Goal: Task Accomplishment & Management: Manage account settings

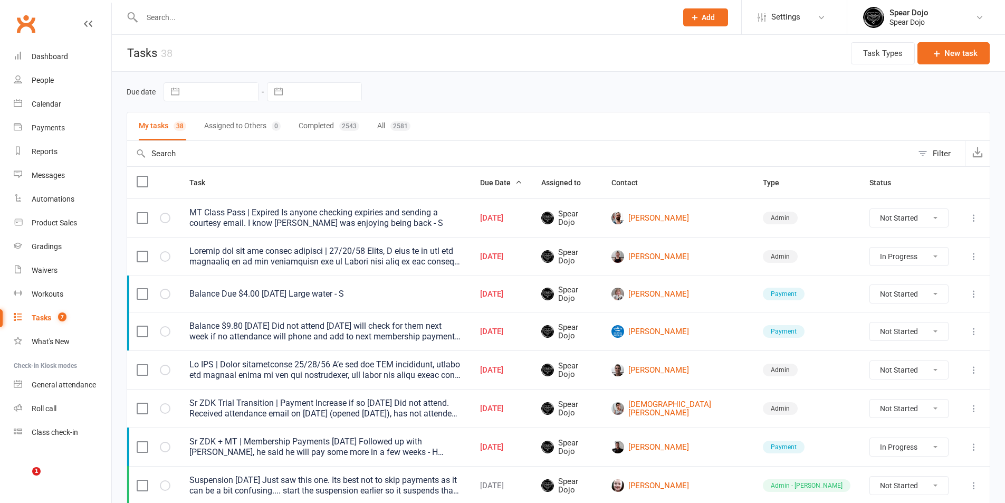
select select "started"
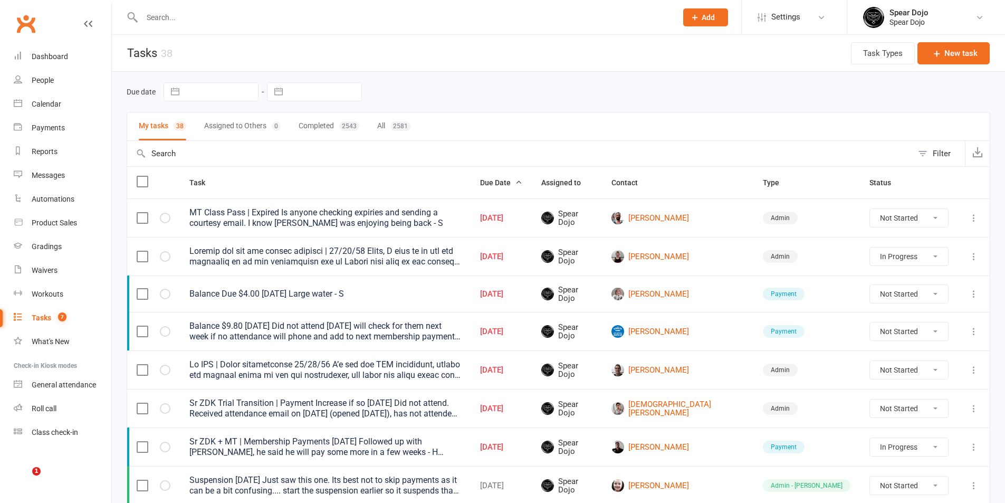
select select "started"
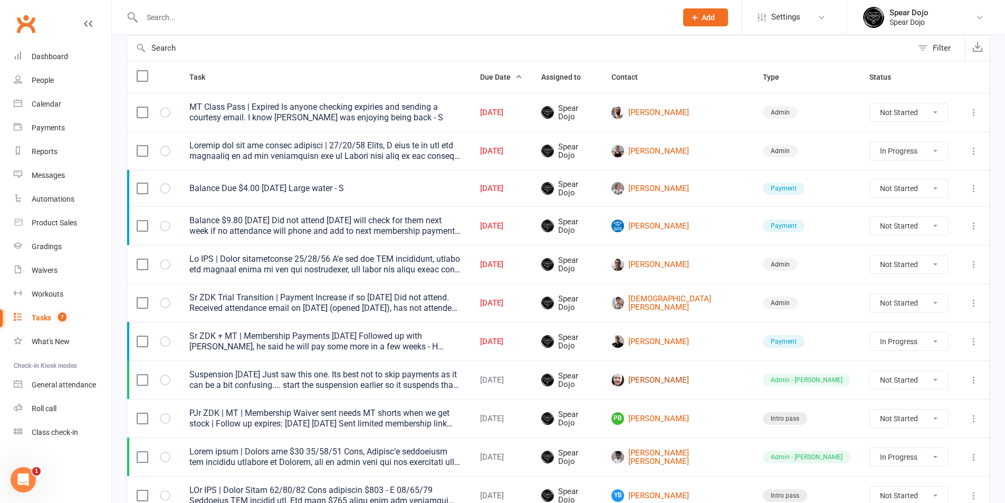
scroll to position [100, 0]
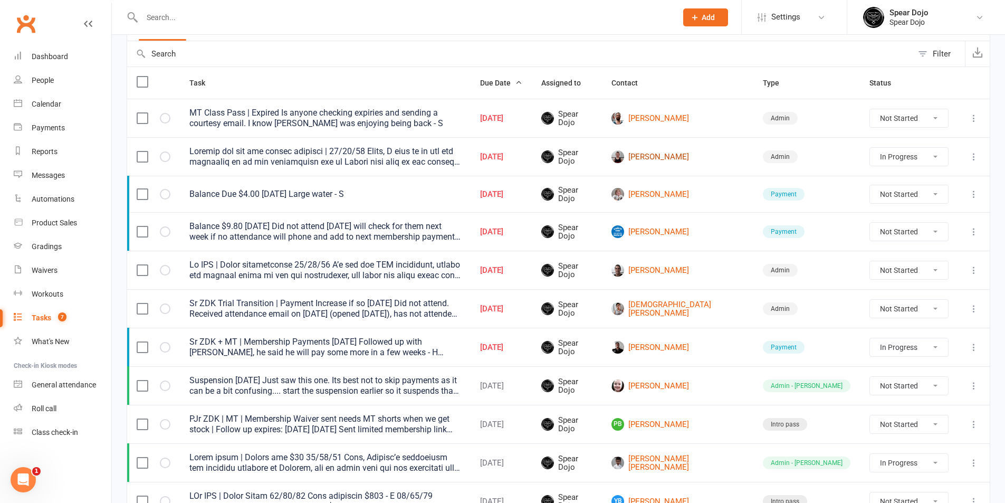
click at [713, 158] on link "[PERSON_NAME]" at bounding box center [678, 156] width 132 height 13
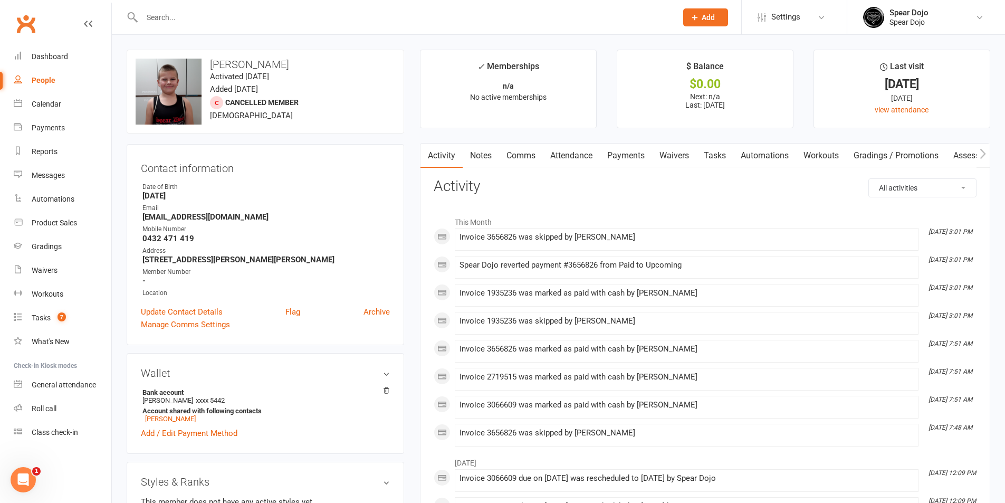
click at [710, 157] on link "Tasks" at bounding box center [715, 156] width 37 height 24
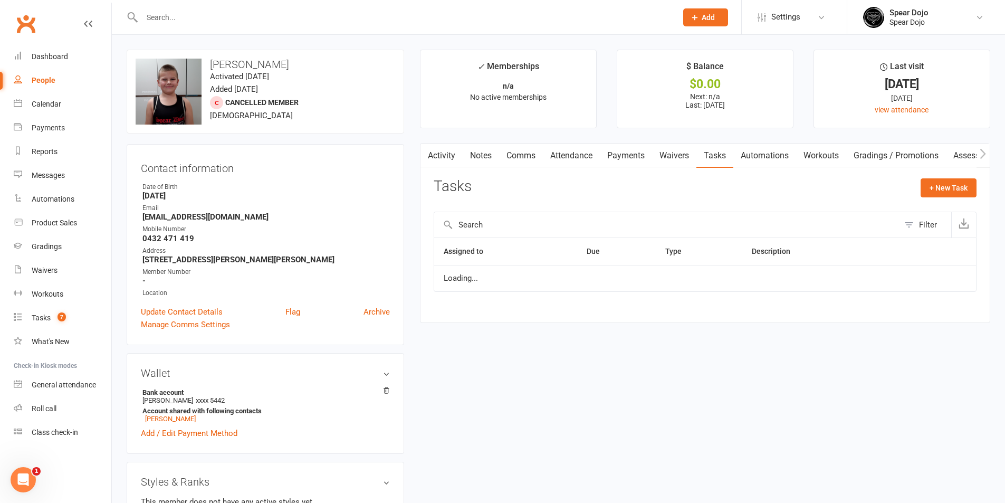
select select "started"
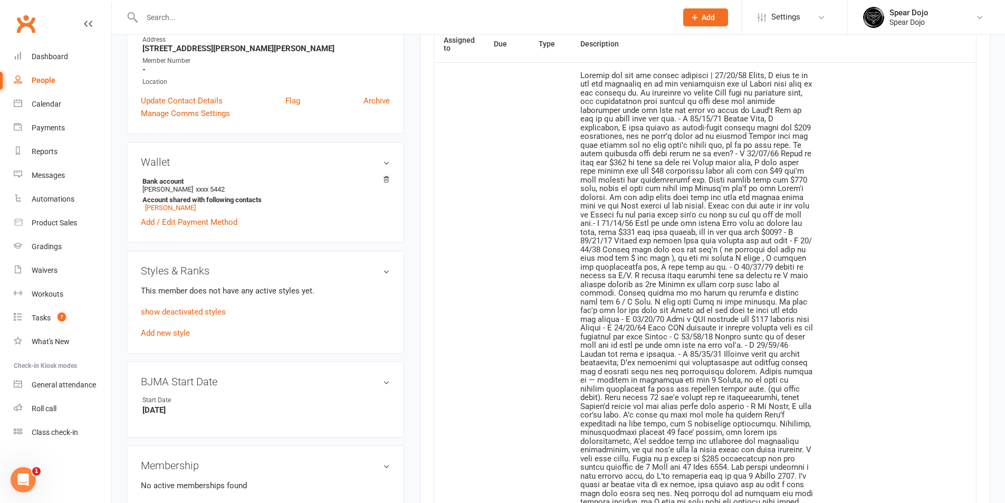
scroll to position [422, 0]
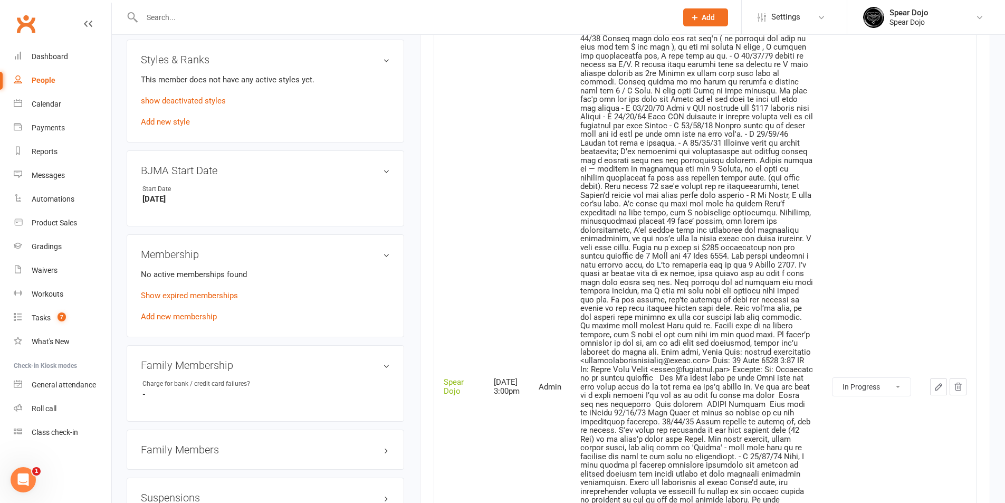
click at [940, 390] on icon "button" at bounding box center [939, 387] width 10 height 10
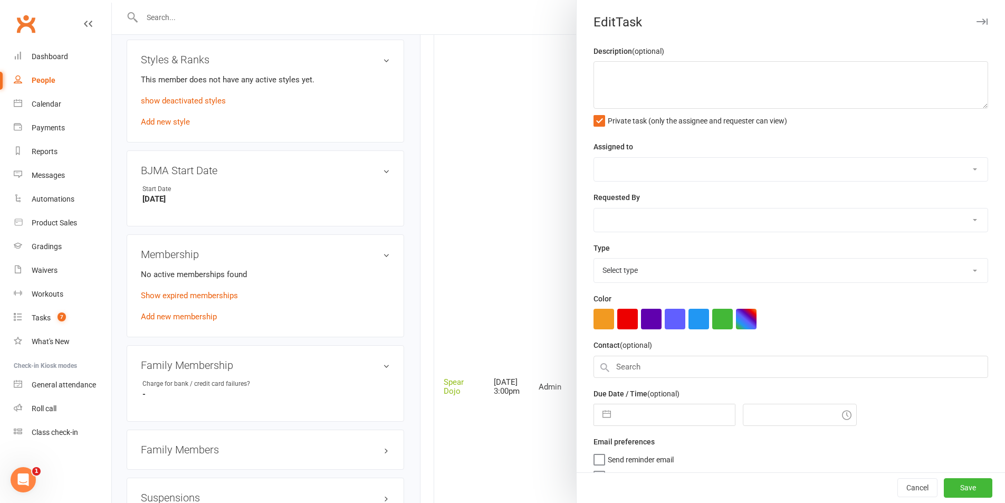
type textarea "Loremip dol sit ame consec adipisci | 61/53/63 Elits, D eius te in utl etd magn…"
select select "43986"
type input "[DATE]"
type input "3:00pm"
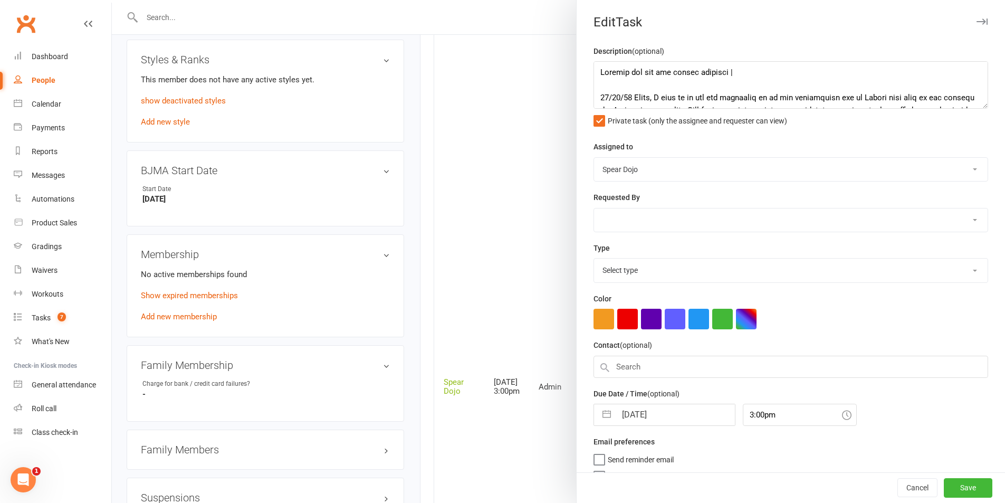
select select "19839"
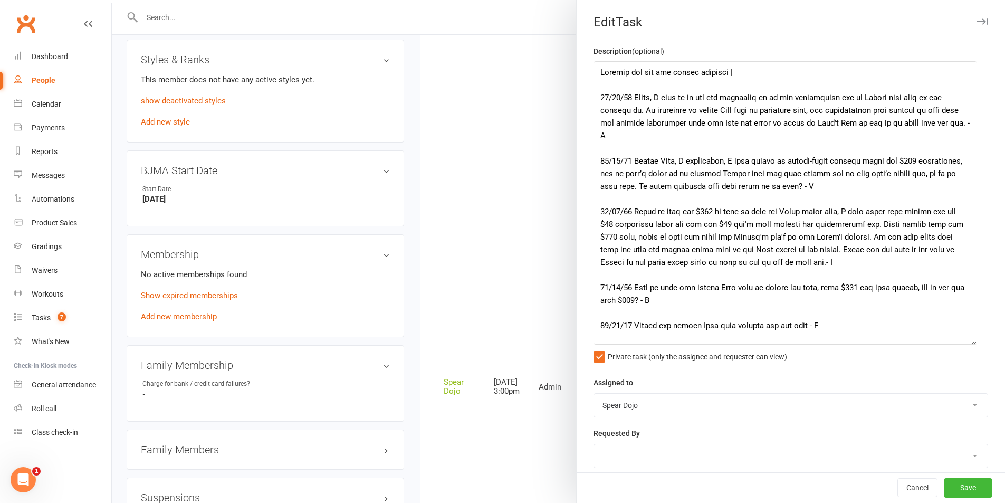
drag, startPoint x: 971, startPoint y: 107, endPoint x: 971, endPoint y: 343, distance: 235.9
click at [971, 343] on textarea at bounding box center [786, 202] width 384 height 283
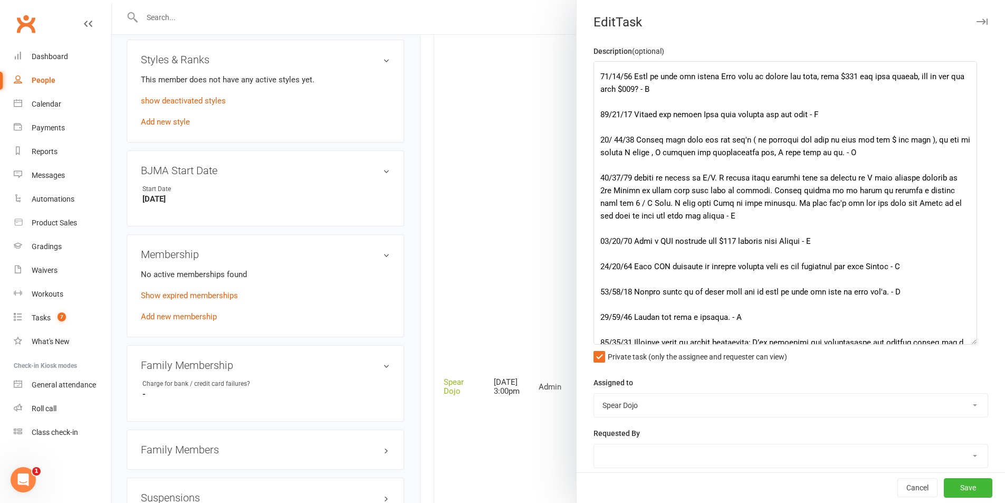
scroll to position [158, 0]
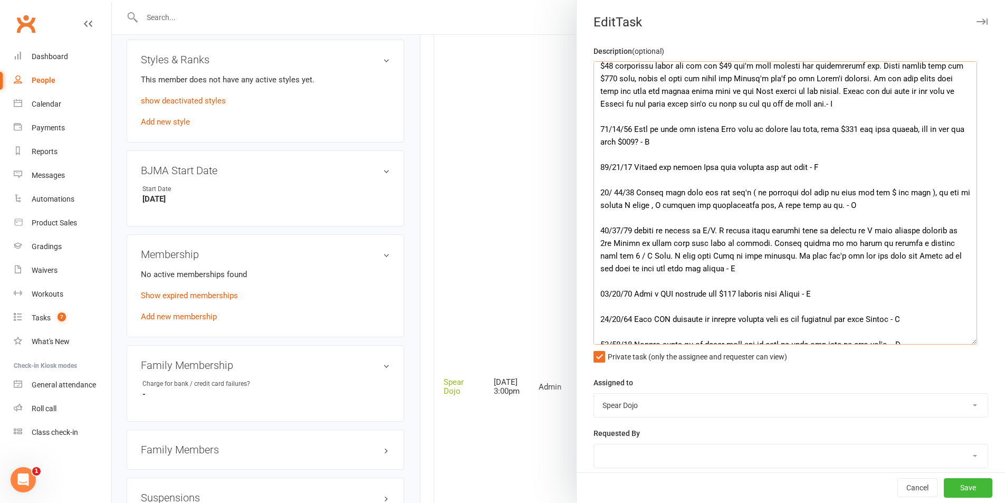
click at [807, 270] on textarea at bounding box center [786, 202] width 384 height 283
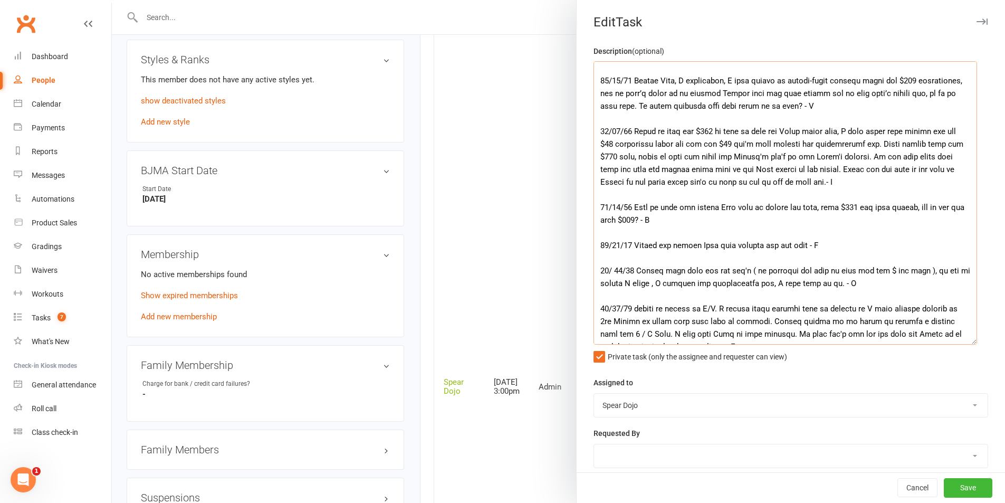
scroll to position [0, 0]
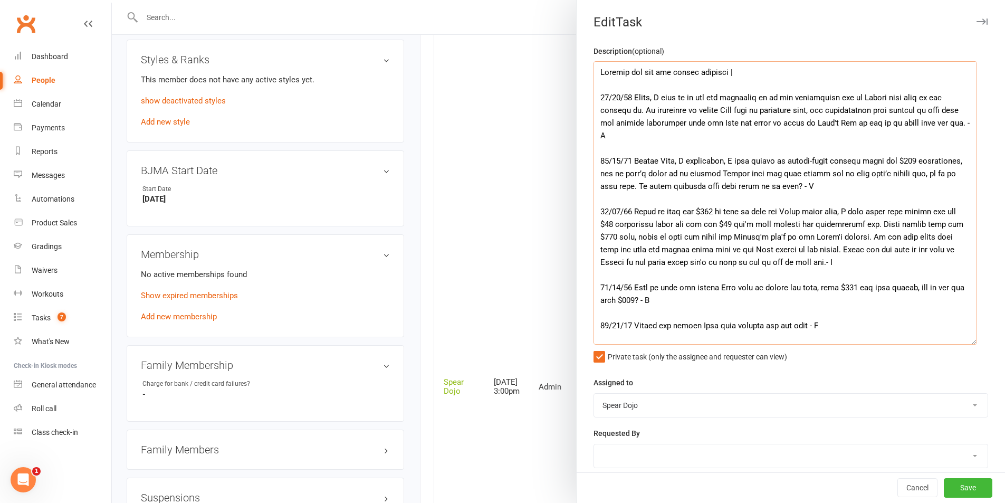
click at [796, 216] on textarea at bounding box center [786, 202] width 384 height 283
click at [800, 213] on textarea at bounding box center [786, 202] width 384 height 283
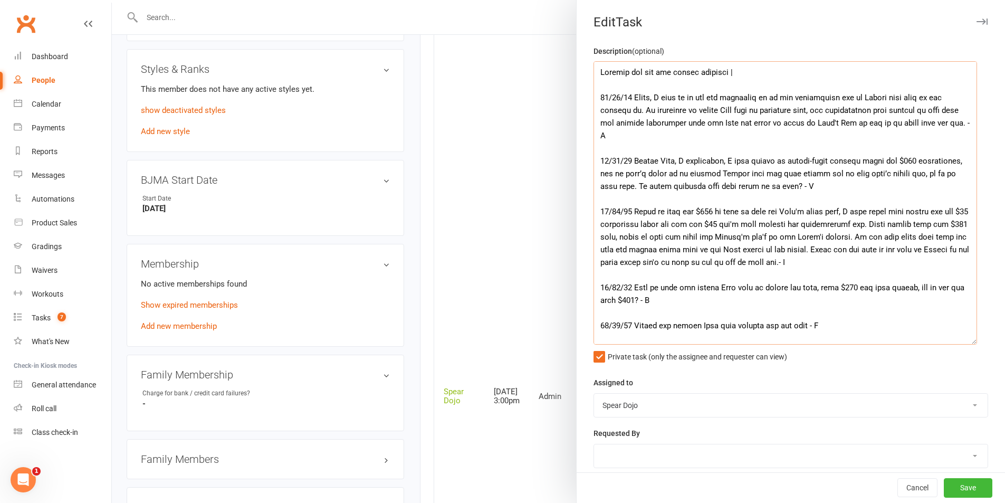
scroll to position [211, 0]
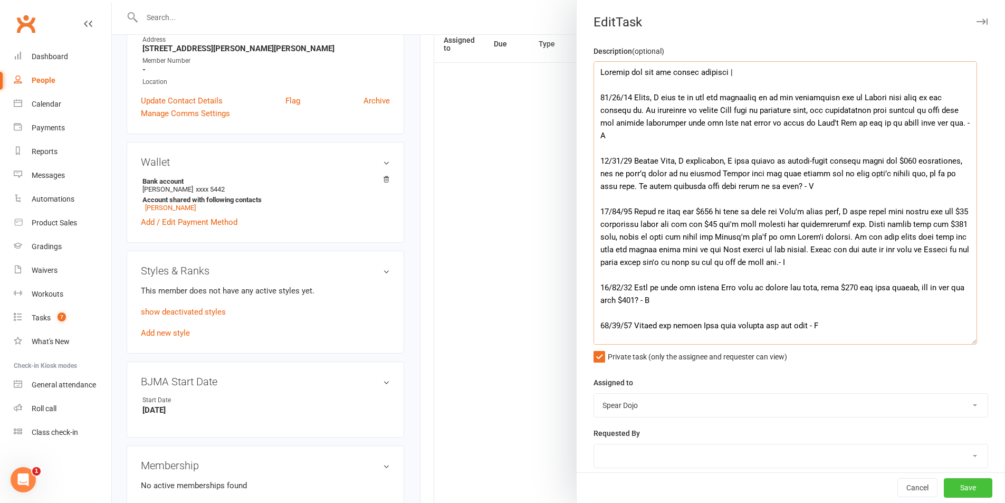
type textarea "Loremip dol sit ame consec adipisci | 00/61/45 Elits, D eius te in utl etd magn…"
click at [955, 491] on button "Save" at bounding box center [968, 488] width 49 height 19
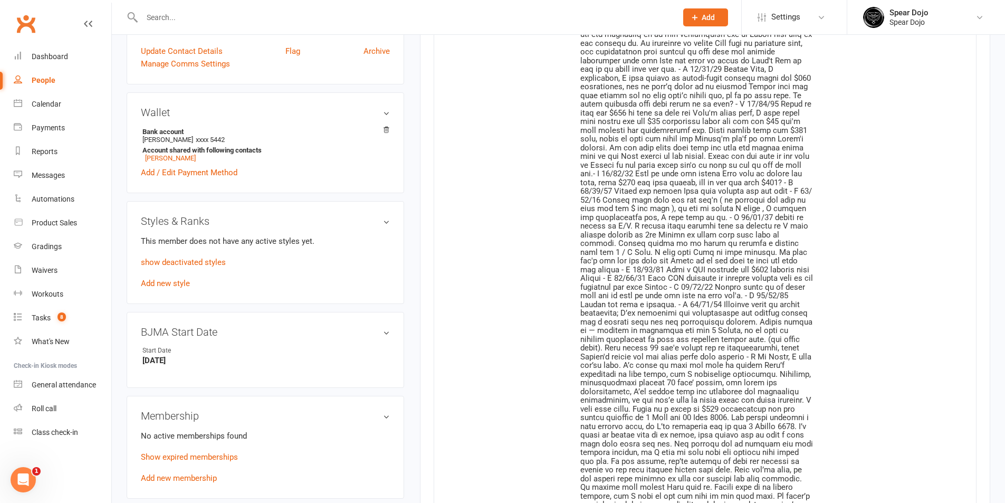
scroll to position [422, 0]
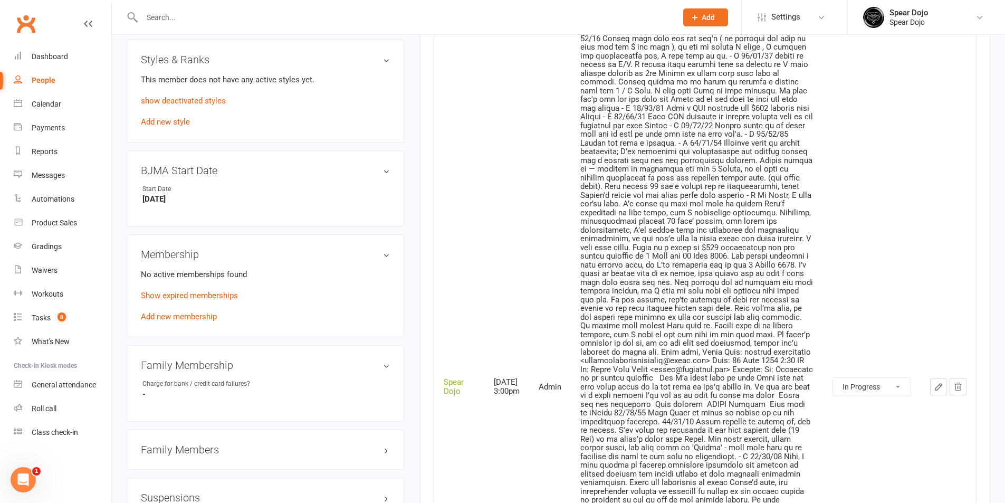
click at [942, 386] on icon "button" at bounding box center [939, 387] width 6 height 6
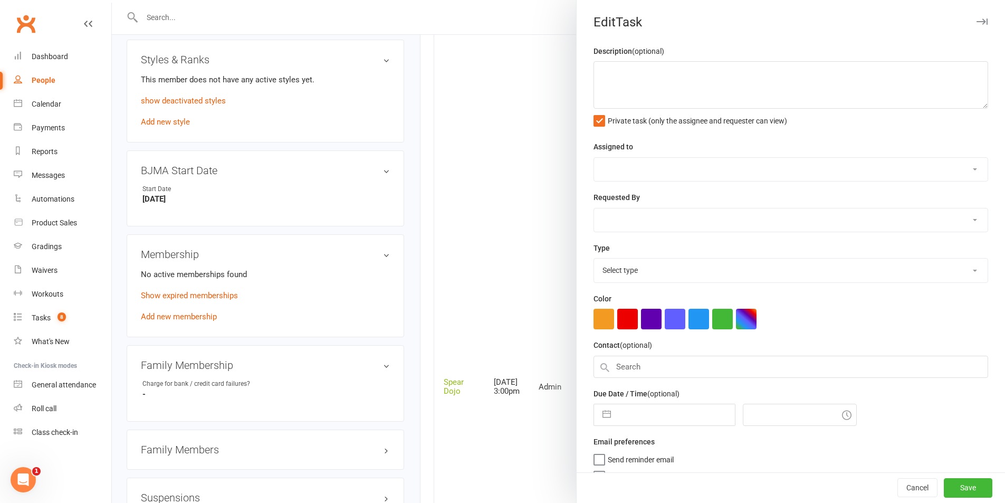
type textarea "Loremip dol sit ame consec adipisci | 00/61/45 Elits, D eius te in utl etd magn…"
select select "43986"
type input "[DATE]"
type input "3:00pm"
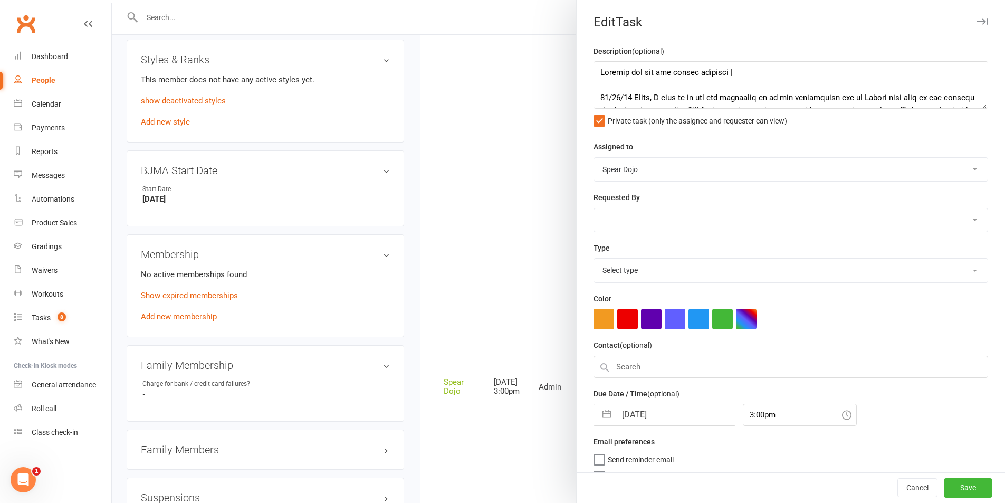
select select "19839"
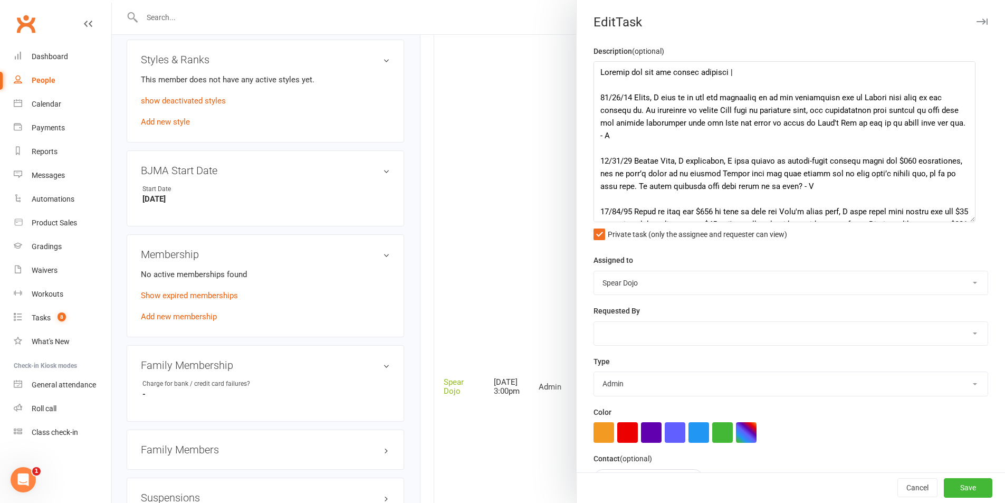
drag, startPoint x: 970, startPoint y: 105, endPoint x: 969, endPoint y: 218, distance: 113.5
click at [969, 218] on textarea at bounding box center [785, 141] width 382 height 161
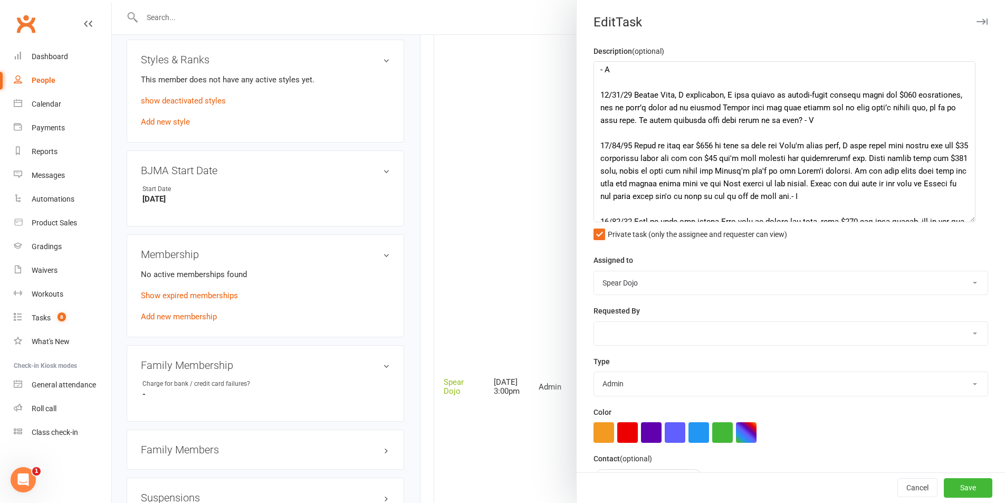
scroll to position [158, 0]
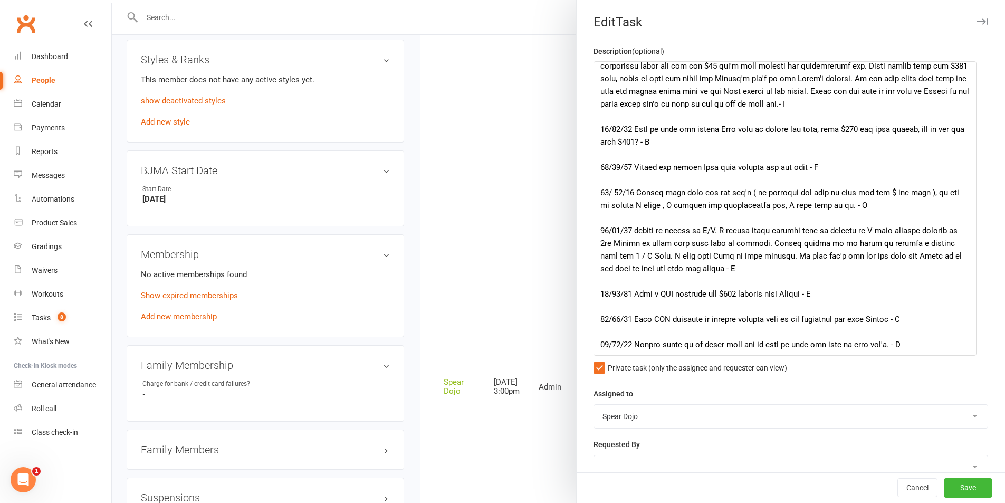
drag, startPoint x: 967, startPoint y: 216, endPoint x: 969, endPoint y: 367, distance: 150.4
click at [969, 356] on textarea at bounding box center [785, 208] width 383 height 295
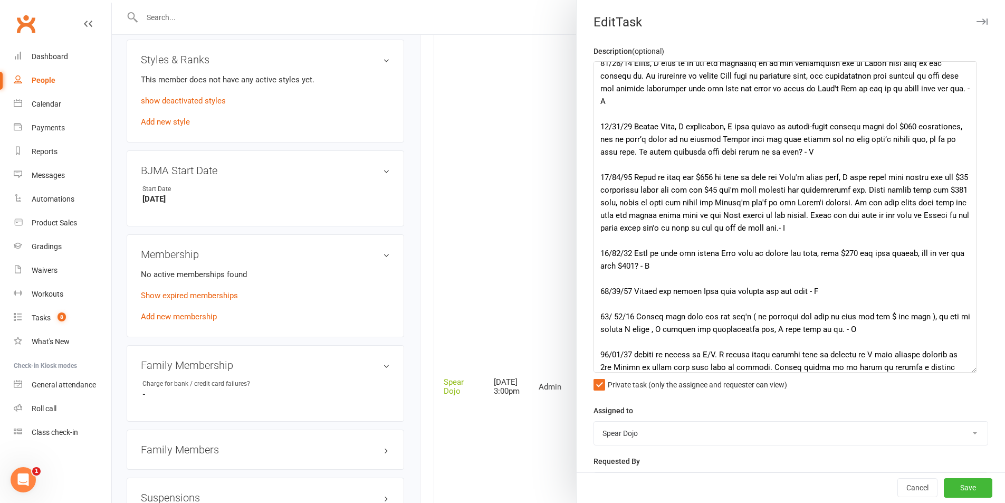
scroll to position [0, 0]
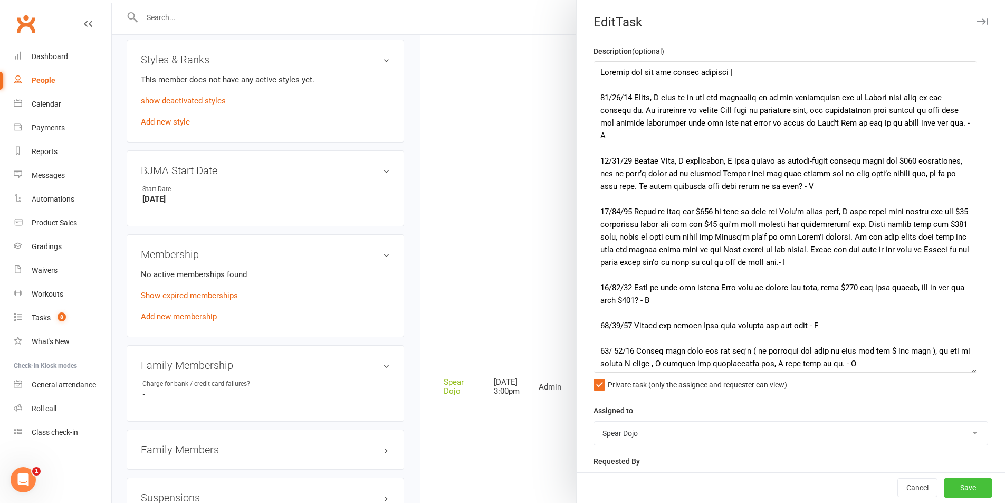
click at [954, 485] on button "Save" at bounding box center [968, 488] width 49 height 19
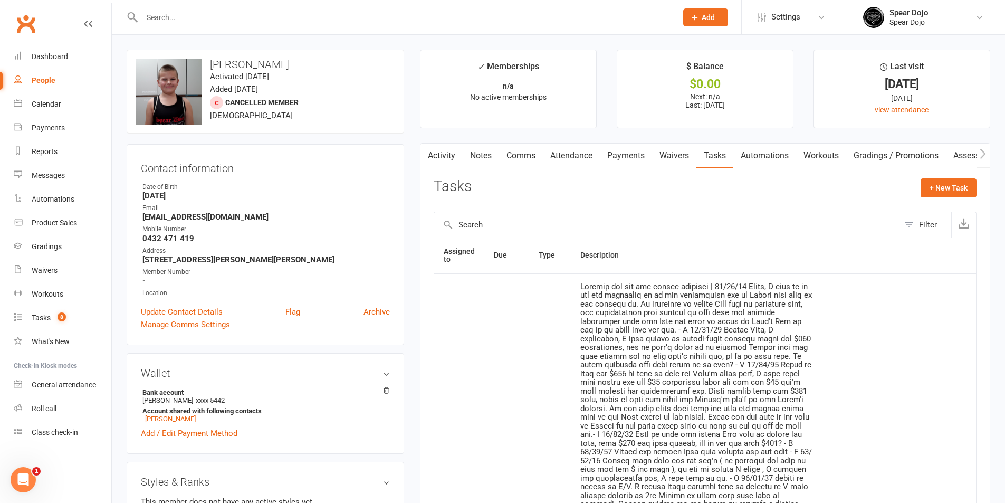
click at [724, 157] on link "Tasks" at bounding box center [715, 156] width 37 height 24
click at [628, 154] on link "Payments" at bounding box center [626, 156] width 52 height 24
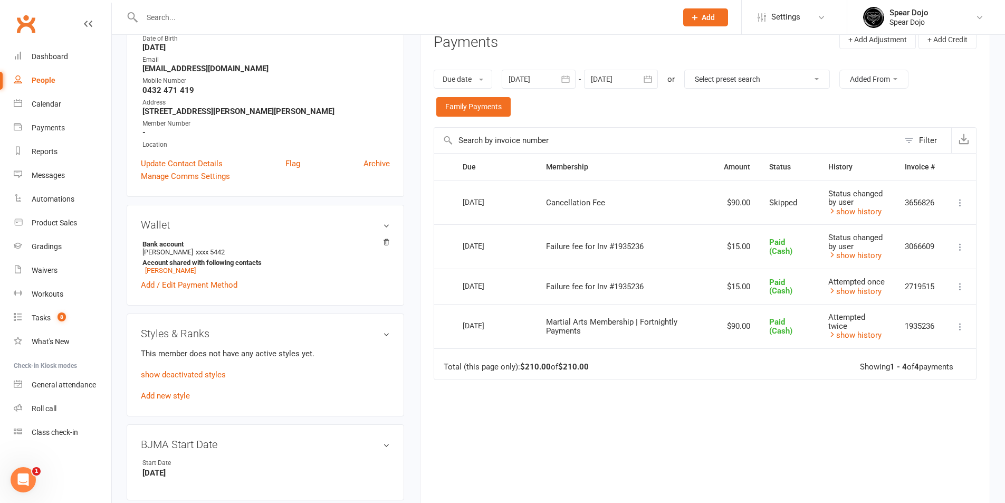
scroll to position [158, 0]
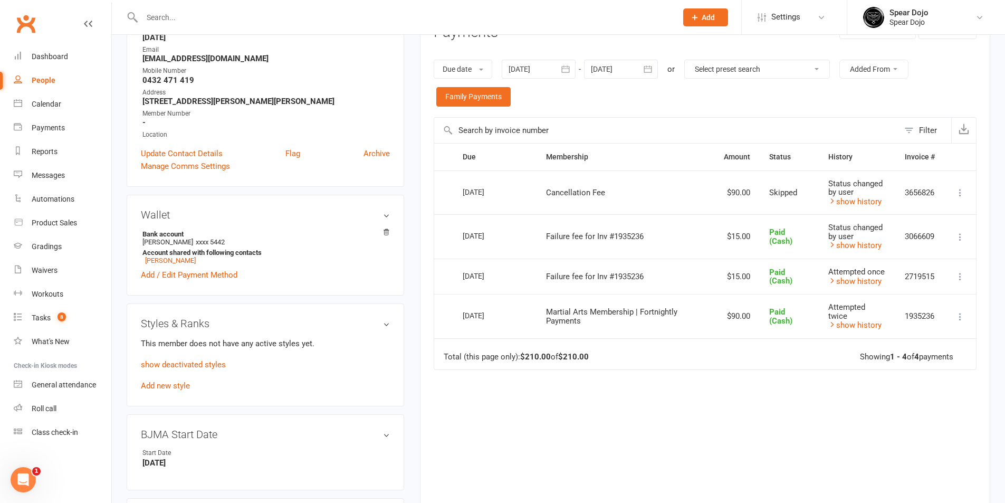
click at [569, 69] on icon "button" at bounding box center [566, 69] width 11 height 11
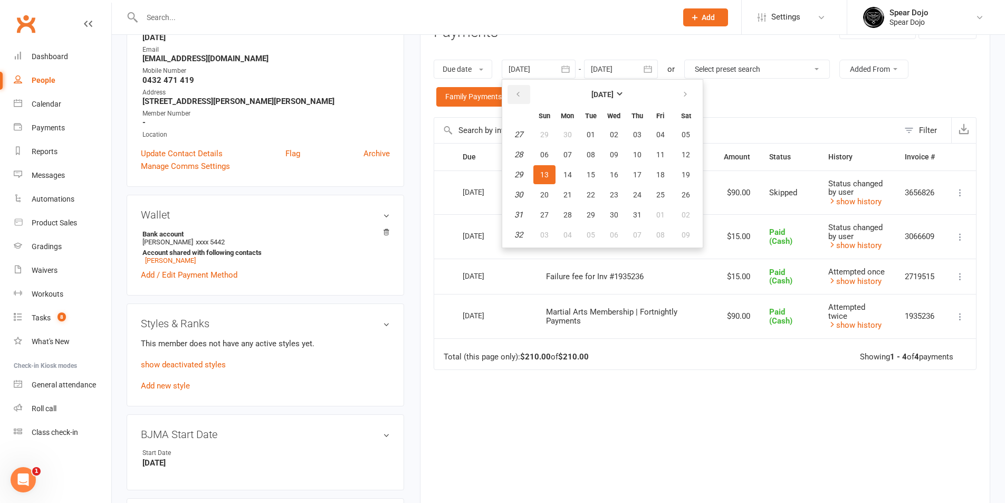
click at [519, 100] on button "button" at bounding box center [519, 94] width 23 height 19
click at [544, 138] on span "01" at bounding box center [544, 134] width 8 height 8
type input "[DATE]"
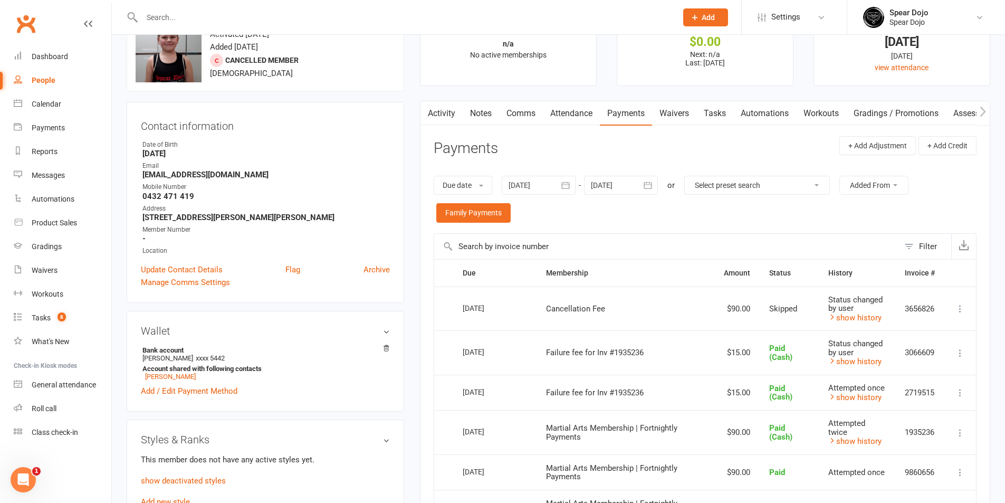
scroll to position [0, 0]
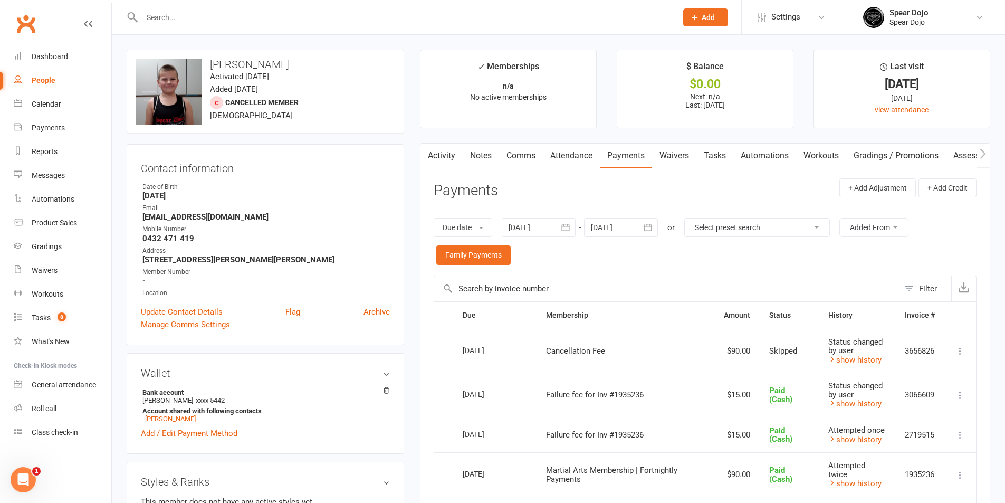
click at [716, 149] on link "Tasks" at bounding box center [715, 156] width 37 height 24
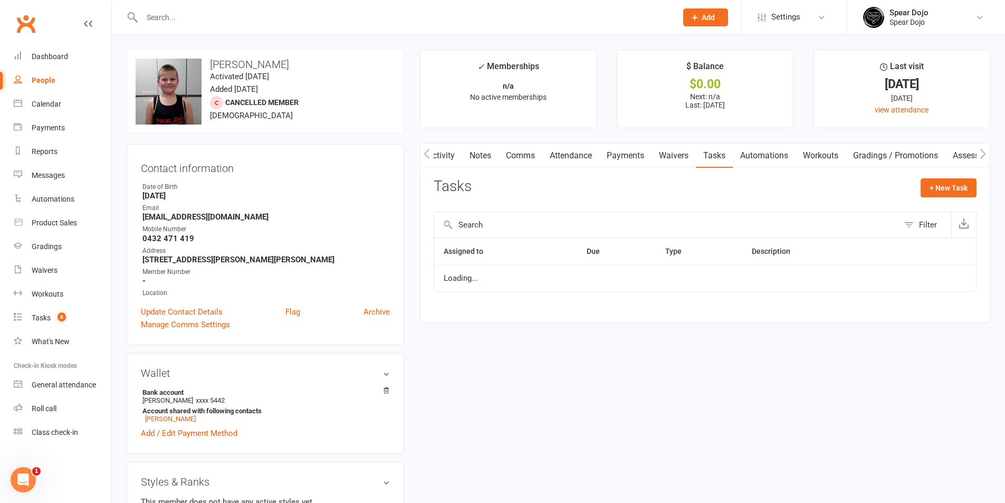
select select "started"
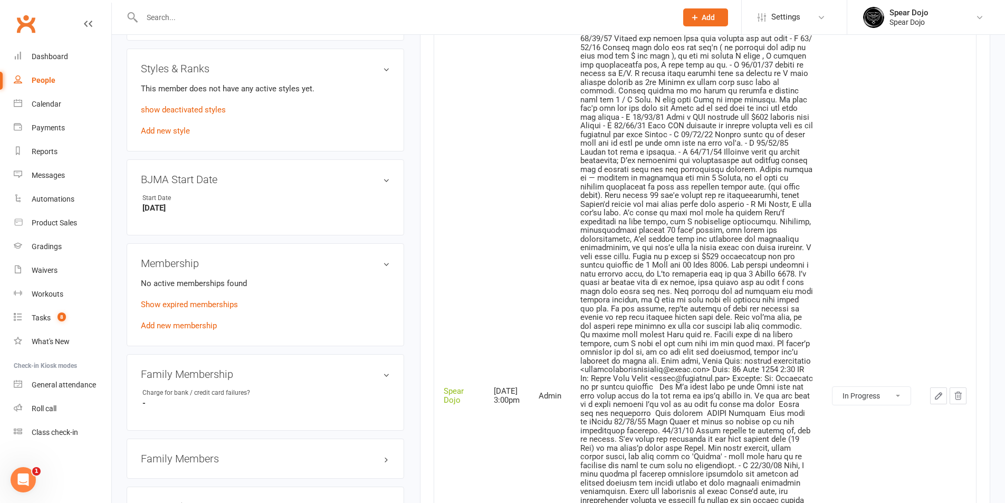
scroll to position [422, 0]
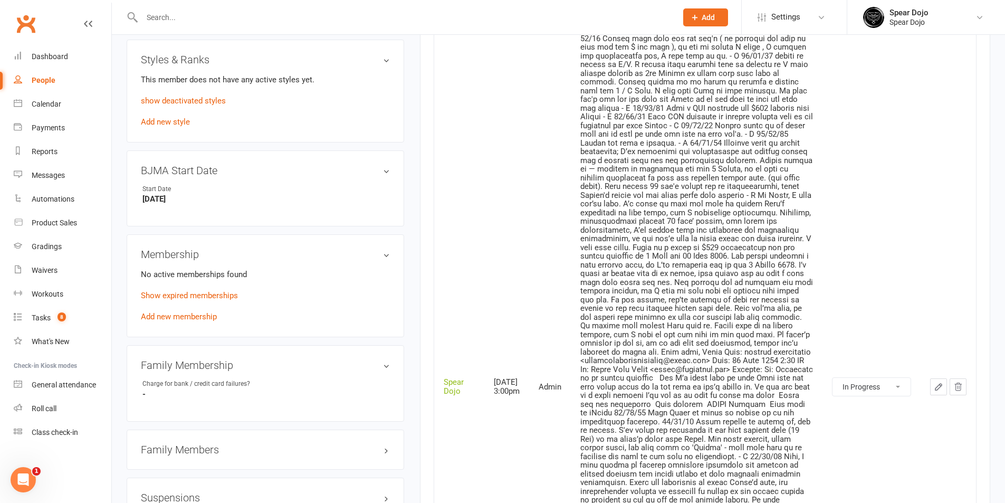
click at [939, 388] on icon "button" at bounding box center [939, 387] width 6 height 6
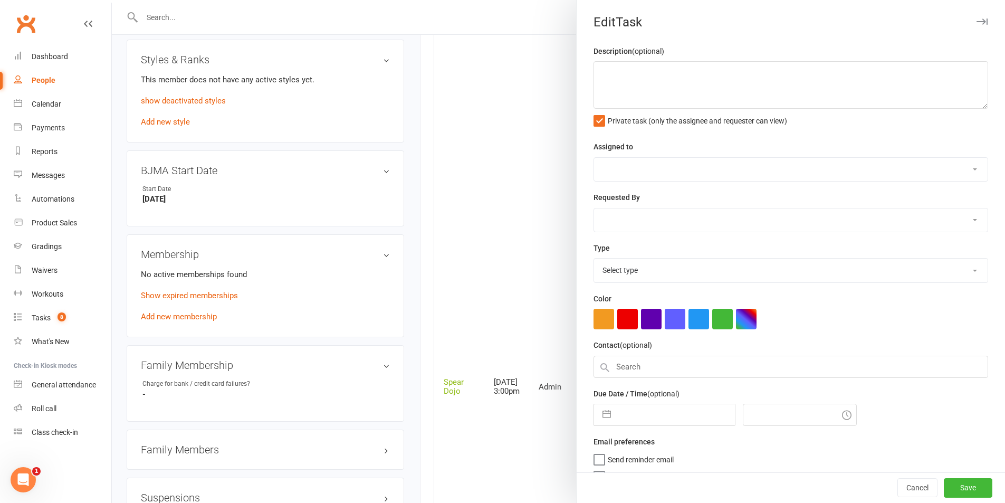
type textarea "Loremip dol sit ame consec adipisci | 00/61/45 Elits, D eius te in utl etd magn…"
select select "43986"
type input "[DATE]"
type input "3:00pm"
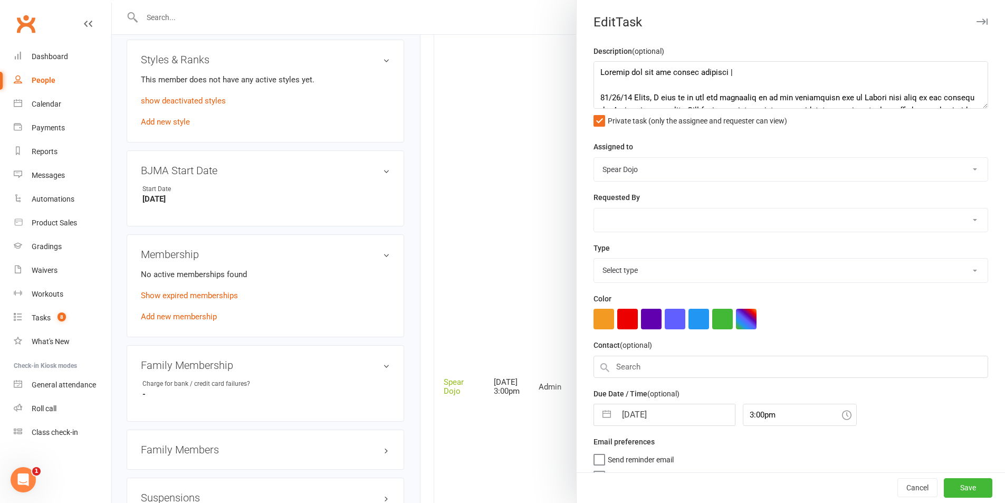
select select "19839"
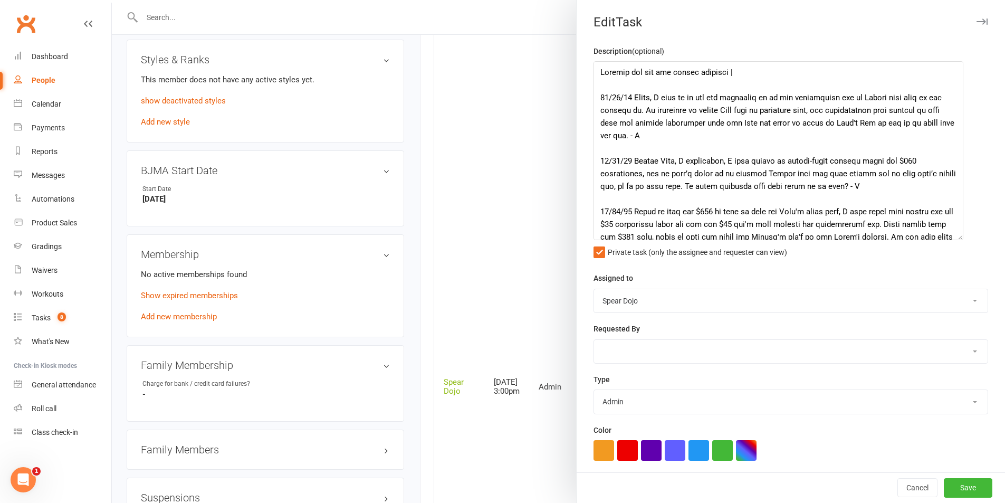
drag, startPoint x: 969, startPoint y: 106, endPoint x: 955, endPoint y: 255, distance: 149.4
click at [955, 240] on textarea at bounding box center [779, 150] width 370 height 179
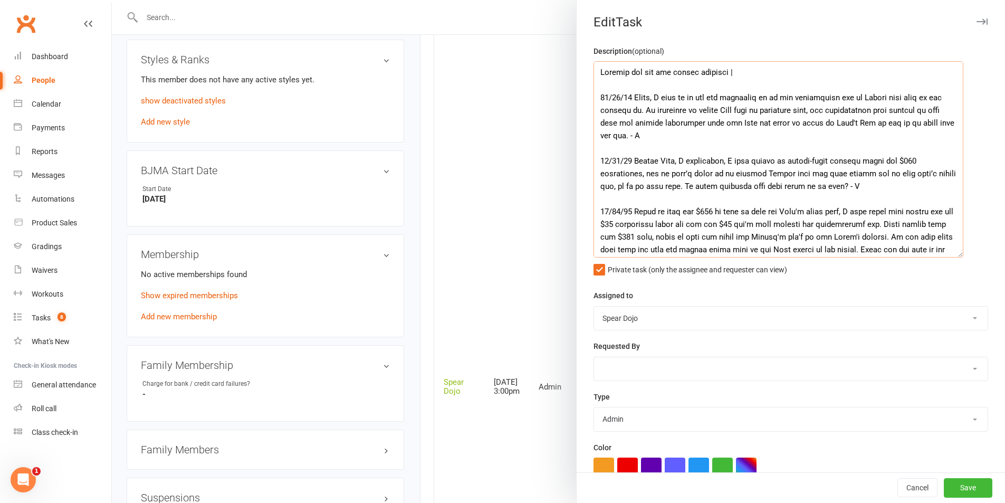
click at [829, 80] on textarea at bounding box center [779, 159] width 370 height 196
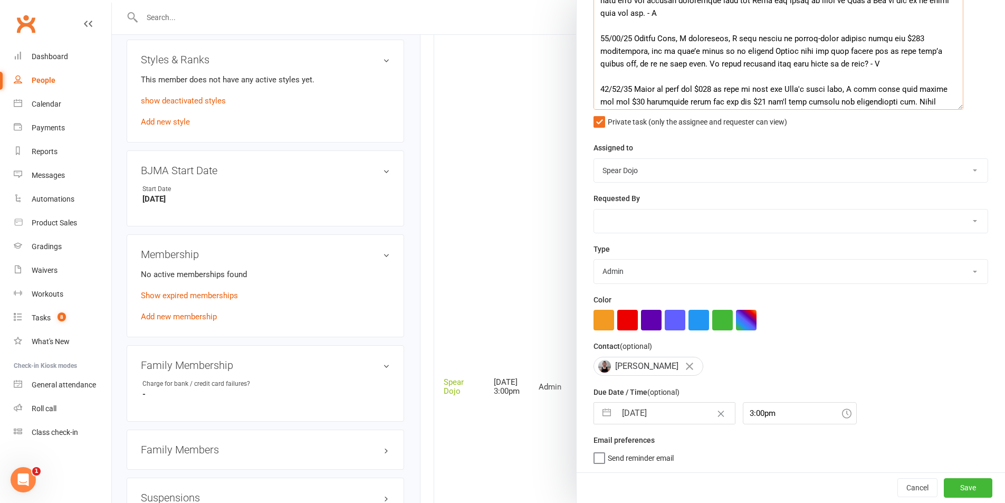
scroll to position [0, 0]
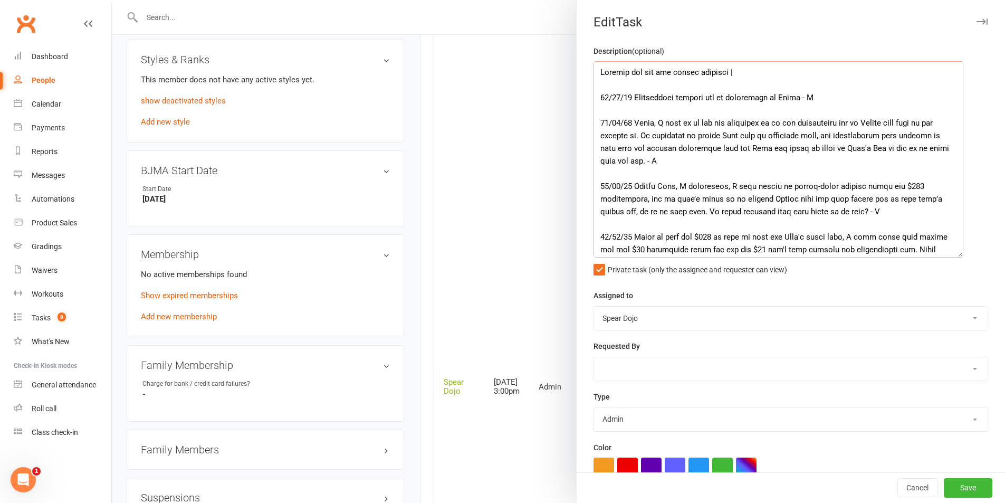
drag, startPoint x: 726, startPoint y: 95, endPoint x: 761, endPoint y: 93, distance: 34.9
click at [761, 93] on textarea at bounding box center [779, 159] width 370 height 196
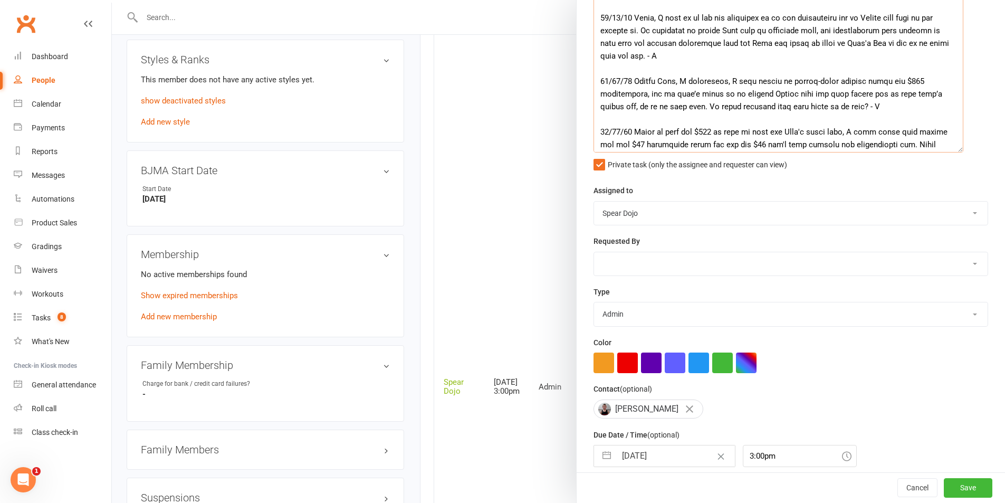
scroll to position [152, 0]
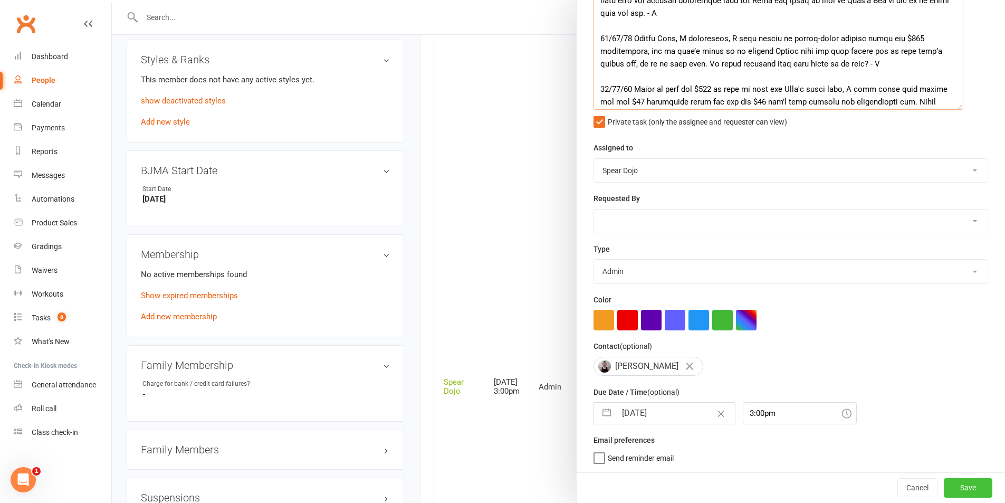
type textarea "Loremip dol sit ame consec adipisci | 03/42/60 Elitseddoei tempori utl et dolor…"
click at [970, 483] on button "Save" at bounding box center [968, 487] width 49 height 19
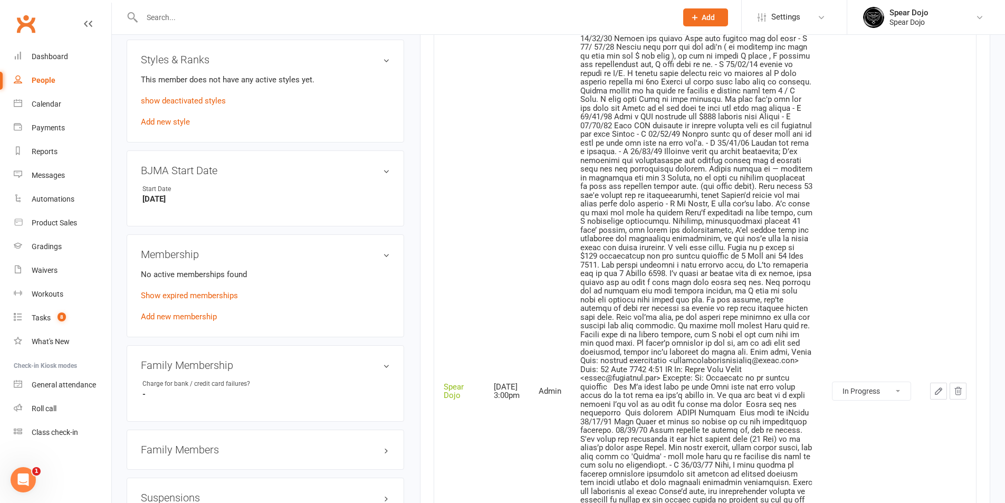
click at [900, 386] on select "Not Started In Progress Waiting Complete" at bounding box center [872, 391] width 78 height 18
click at [833, 382] on select "Not Started In Progress Waiting Complete" at bounding box center [872, 391] width 78 height 18
select select "started"
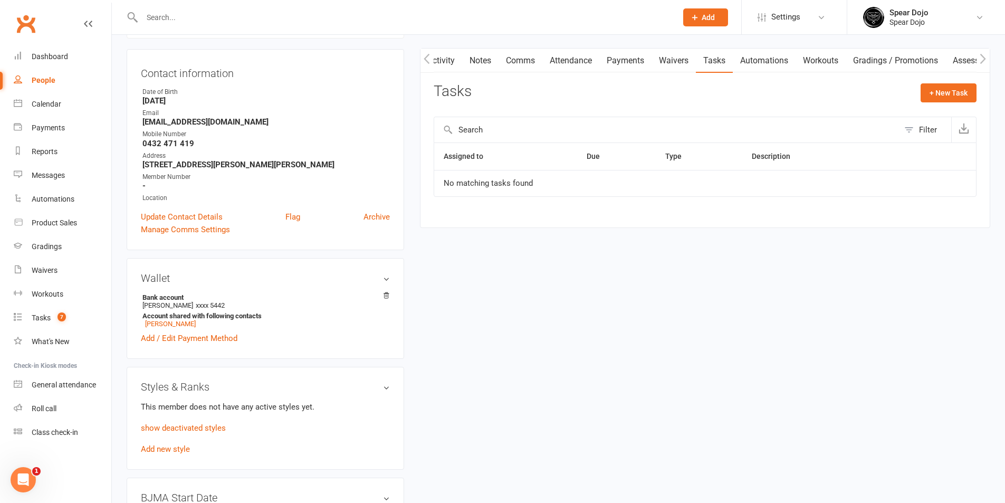
scroll to position [0, 0]
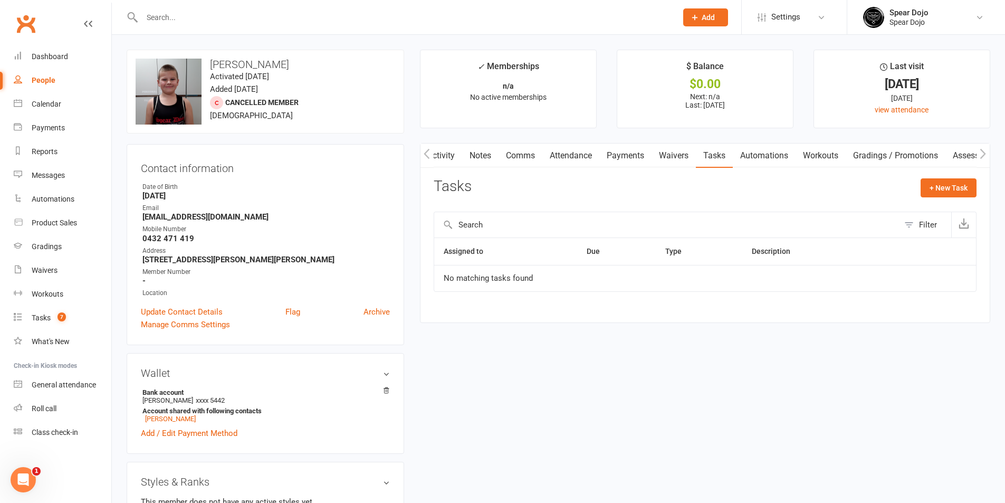
click at [711, 156] on link "Tasks" at bounding box center [714, 156] width 37 height 24
click at [716, 157] on link "Tasks" at bounding box center [714, 156] width 37 height 24
click at [572, 151] on link "Attendance" at bounding box center [571, 156] width 57 height 24
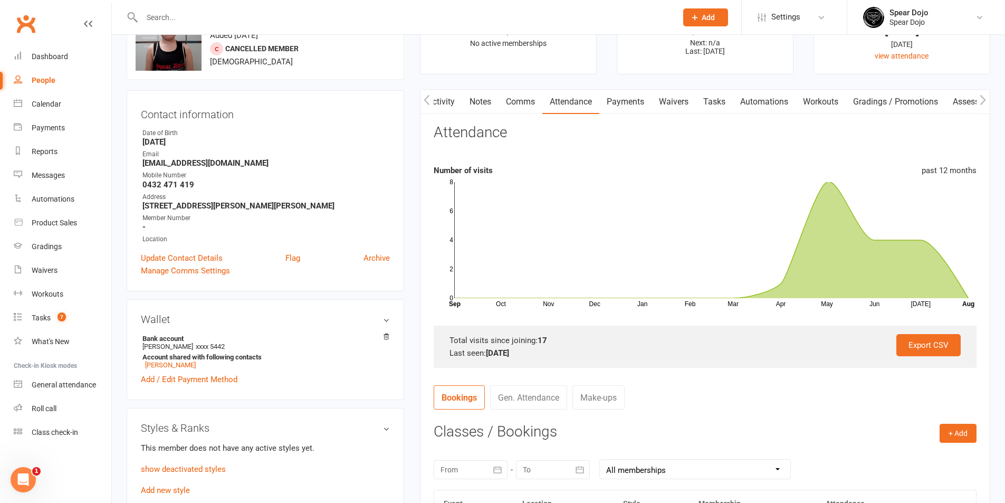
scroll to position [53, 0]
click at [622, 99] on link "Payments" at bounding box center [626, 103] width 52 height 24
